Goal: Find specific page/section: Find specific page/section

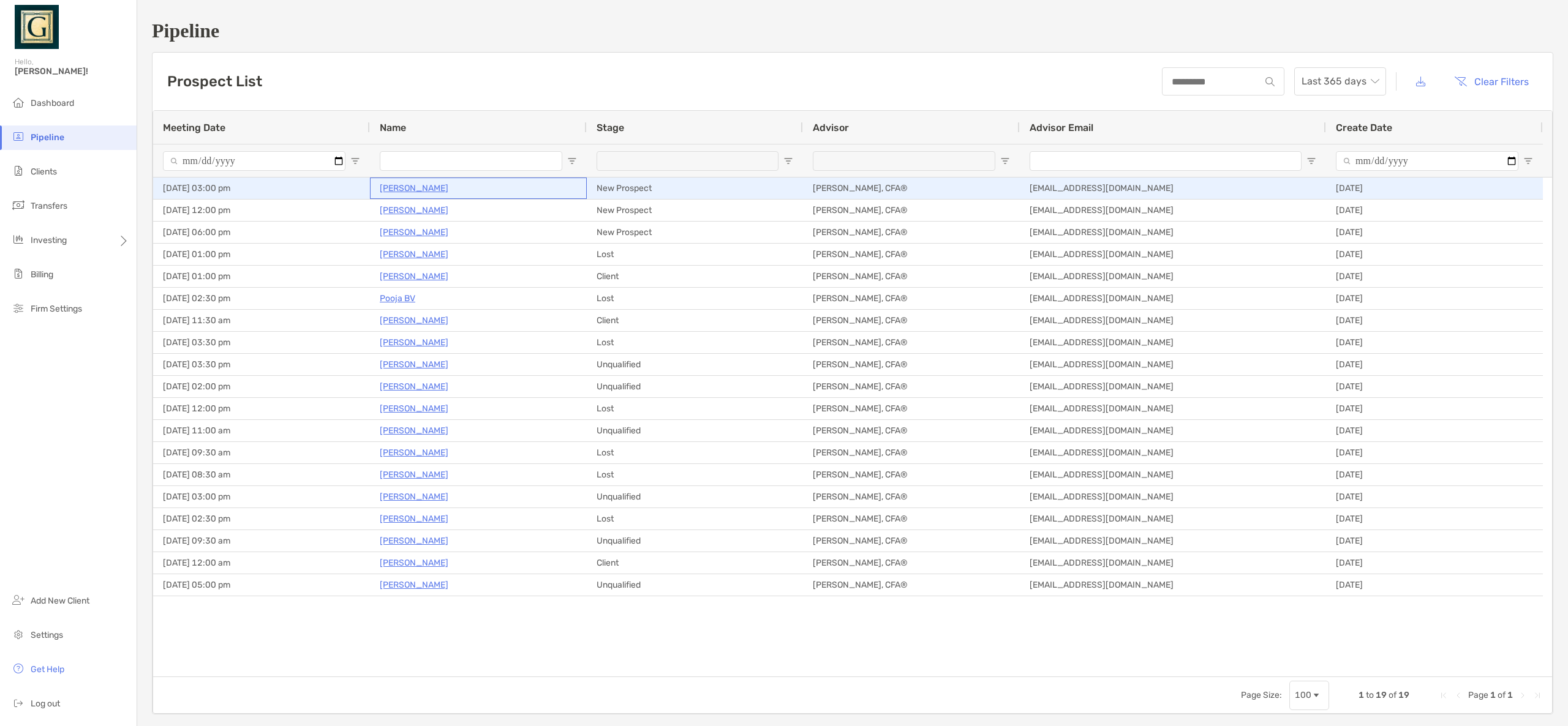
click at [415, 188] on p "[PERSON_NAME]" at bounding box center [414, 188] width 69 height 15
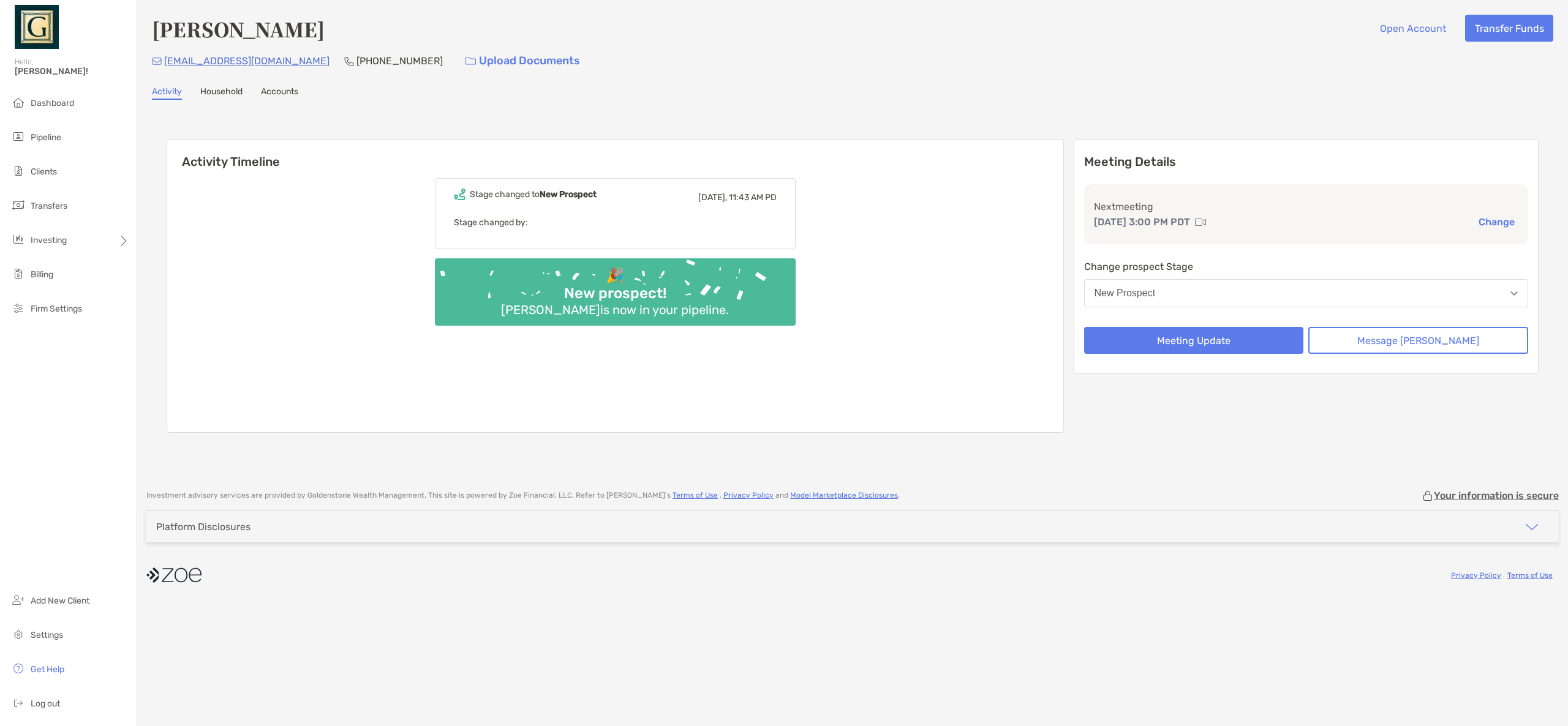
click at [223, 94] on link "Household" at bounding box center [221, 93] width 42 height 13
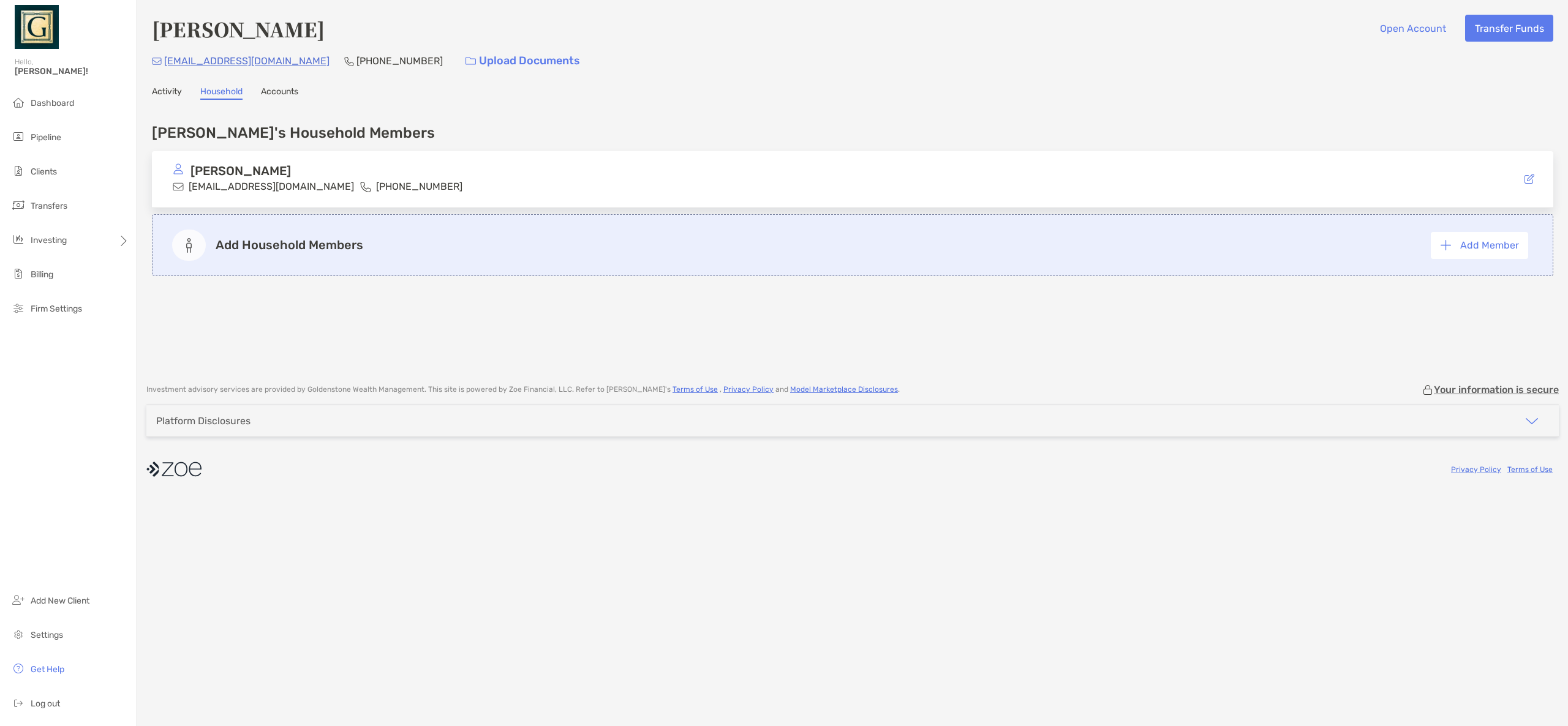
click at [289, 94] on link "Accounts" at bounding box center [279, 93] width 38 height 13
